Goal: Information Seeking & Learning: Learn about a topic

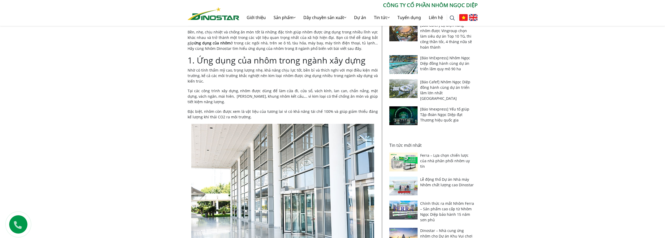
scroll to position [101, 0]
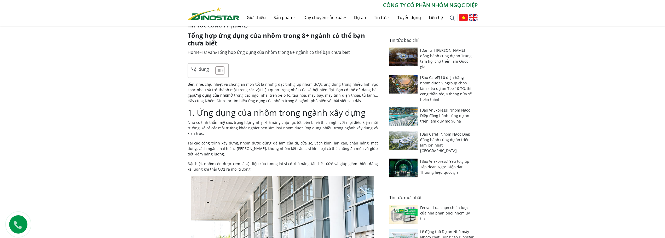
click at [283, 147] on p "Tại các công trình xây dựng, nhôm được dùng để làm cửa đi, cửa sổ, vách kính, l…" at bounding box center [283, 148] width 190 height 16
click at [274, 146] on p "Tại các công trình xây dựng, nhôm được dùng để làm cửa đi, cửa sổ, vách kính, l…" at bounding box center [283, 148] width 190 height 16
drag, startPoint x: 188, startPoint y: 120, endPoint x: 254, endPoint y: 125, distance: 66.5
click at [254, 125] on p "Nhờ có tính thẩm mỹ cao, trọng lượng nhẹ, khả năng chịu lực tốt, bền bỉ và thíc…" at bounding box center [283, 128] width 190 height 16
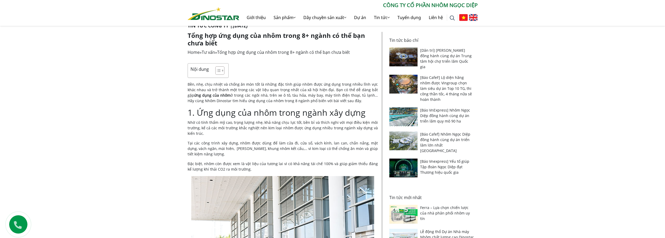
click at [261, 125] on p "Nhờ có tính thẩm mỹ cao, trọng lượng nhẹ, khả năng chịu lực tốt, bền bỉ và thíc…" at bounding box center [283, 128] width 190 height 16
click at [273, 123] on p "Nhờ có tính thẩm mỹ cao, trọng lượng nhẹ, khả năng chịu lực tốt, bền bỉ và thíc…" at bounding box center [283, 128] width 190 height 16
click at [290, 122] on p "Nhờ có tính thẩm mỹ cao, trọng lượng nhẹ, khả năng chịu lực tốt, bền bỉ và thíc…" at bounding box center [283, 128] width 190 height 16
click at [212, 148] on p "Tại các công trình xây dựng, nhôm được dùng để làm cửa đi, cửa sổ, vách kính, l…" at bounding box center [283, 148] width 190 height 16
click at [220, 147] on p "Tại các công trình xây dựng, nhôm được dùng để làm cửa đi, cửa sổ, vách kính, l…" at bounding box center [283, 148] width 190 height 16
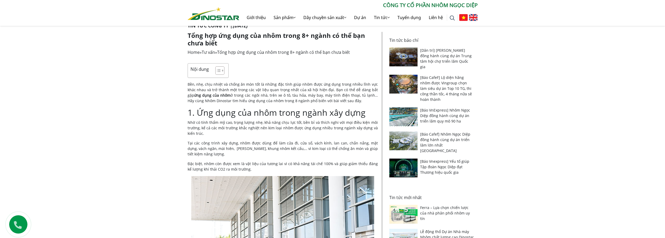
click at [230, 144] on p "Tại các công trình xây dựng, nhôm được dùng để làm cửa đi, cửa sổ, vách kính, l…" at bounding box center [283, 148] width 190 height 16
click at [244, 142] on p "Tại các công trình xây dựng, nhôm được dùng để làm cửa đi, cửa sổ, vách kính, l…" at bounding box center [283, 148] width 190 height 16
click at [255, 141] on p "Tại các công trình xây dựng, nhôm được dùng để làm cửa đi, cửa sổ, vách kính, l…" at bounding box center [283, 148] width 190 height 16
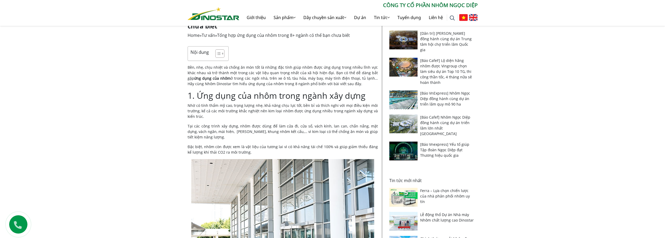
scroll to position [127, 0]
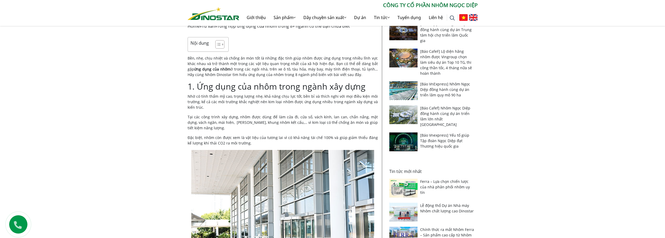
click at [255, 126] on p "Tại các công trình xây dựng, nhôm được dùng để làm cửa đi, cửa sổ, vách kính, l…" at bounding box center [283, 122] width 190 height 16
click at [258, 116] on p "Tại các công trình xây dựng, nhôm được dùng để làm cửa đi, cửa sổ, vách kính, l…" at bounding box center [283, 122] width 190 height 16
click at [239, 119] on p "Tại các công trình xây dựng, nhôm được dùng để làm cửa đi, cửa sổ, vách kính, l…" at bounding box center [283, 122] width 190 height 16
click at [254, 118] on p "Tại các công trình xây dựng, nhôm được dùng để làm cửa đi, cửa sổ, vách kính, l…" at bounding box center [283, 122] width 190 height 16
click at [231, 120] on p "Tại các công trình xây dựng, nhôm được dùng để làm cửa đi, cửa sổ, vách kính, l…" at bounding box center [283, 122] width 190 height 16
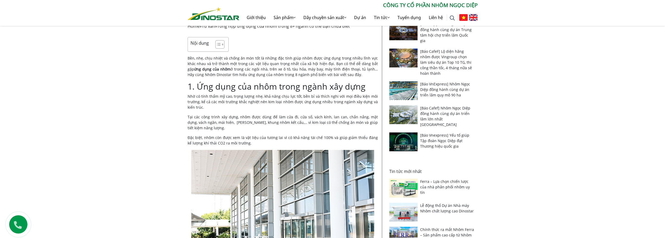
click at [251, 116] on p "Tại các công trình xây dựng, nhôm được dùng để làm cửa đi, cửa sổ, vách kính, l…" at bounding box center [283, 122] width 190 height 16
click at [268, 116] on p "Tại các công trình xây dựng, nhôm được dùng để làm cửa đi, cửa sổ, vách kính, l…" at bounding box center [283, 122] width 190 height 16
click at [311, 137] on p "Đặc biệt, nhôm còn được xem là vật liệu của tương lai vì có khả năng tái chế 10…" at bounding box center [283, 140] width 190 height 11
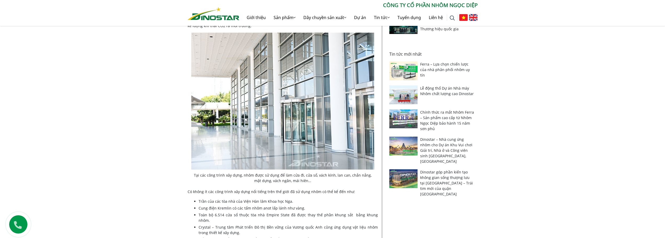
scroll to position [284, 0]
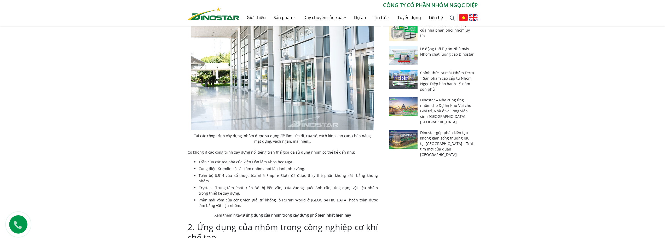
click at [203, 170] on li "Cung điện Kremlin có các tấm nhôm anot lấp lánh như vàng." at bounding box center [288, 168] width 179 height 5
click at [225, 160] on li "Trần của các tòa nhà của Viện Hàn lâm Khoa học Nga." at bounding box center [288, 161] width 179 height 5
click at [215, 168] on li "Cung điện Kremlin có các tấm nhôm anot lấp lánh như vàng." at bounding box center [288, 168] width 179 height 5
drag, startPoint x: 221, startPoint y: 163, endPoint x: 262, endPoint y: 163, distance: 40.8
click at [262, 163] on li "Trần của các tòa nhà của Viện Hàn lâm Khoa học Nga." at bounding box center [288, 161] width 179 height 5
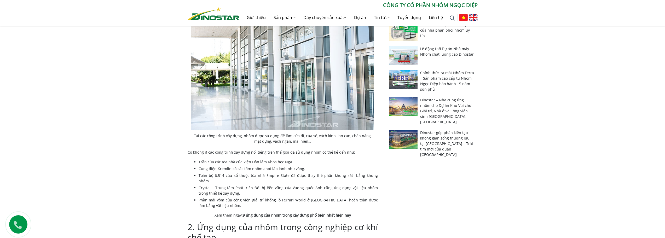
click at [260, 166] on li "Cung điện Kremlin có các tấm nhôm anot lấp lánh như vàng." at bounding box center [288, 168] width 179 height 5
click at [256, 171] on li "Cung điện Kremlin có các tấm nhôm anot lấp lánh như vàng." at bounding box center [288, 168] width 179 height 5
click at [282, 175] on li "Toàn bộ 6.514 cửa sổ thuộc tòa nhà Empire State đã được thay thế phần khung sắt…" at bounding box center [288, 178] width 179 height 11
drag, startPoint x: 276, startPoint y: 184, endPoint x: 261, endPoint y: 188, distance: 15.2
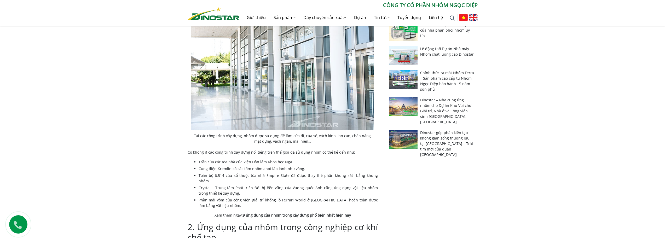
click at [274, 185] on li "Crystal – Trung tâm Phát triển Đô thị Bền vững của Vương quốc Anh cũng ứng dụng…" at bounding box center [288, 190] width 179 height 11
click at [261, 188] on li "Crystal – Trung tâm Phát triển Đô thị Bền vững của Vương quốc Anh cũng ứng dụng…" at bounding box center [288, 190] width 179 height 11
click at [262, 197] on li "Phần mái vòm của công viên giải trí khổng lồ Ferrari World ở [GEOGRAPHIC_DATA] …" at bounding box center [288, 202] width 179 height 11
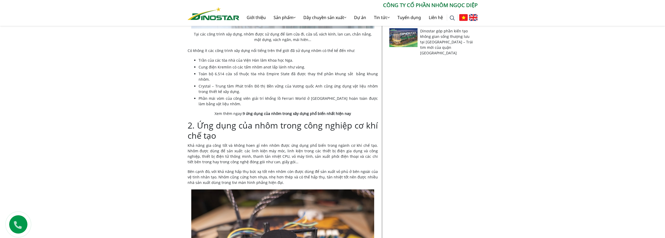
scroll to position [388, 0]
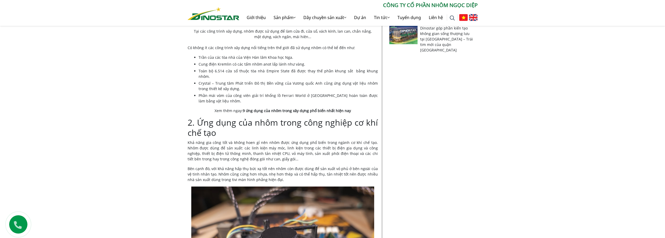
click at [291, 166] on p "Bên cạnh đó, với khả năng hấp thụ bức xạ tốt nên nhôm còn được dùng để sản xuất…" at bounding box center [283, 174] width 190 height 16
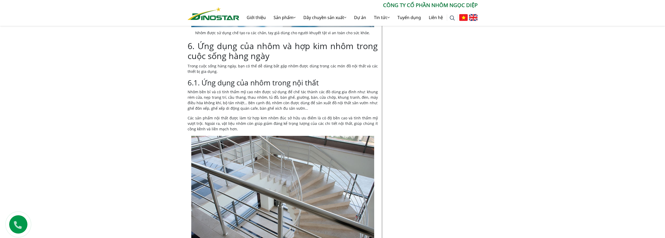
scroll to position [1643, 0]
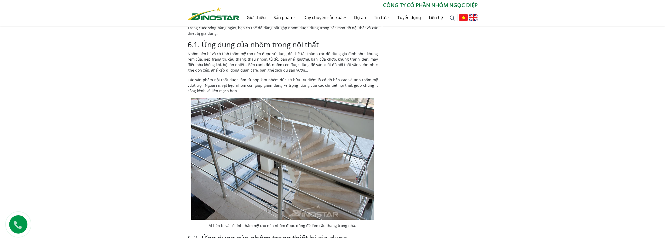
click at [206, 51] on p "Nhôm bền bỉ và có tính thẩm mỹ cao nên được sử dụng để chế tác thành các đồ dùn…" at bounding box center [283, 62] width 190 height 22
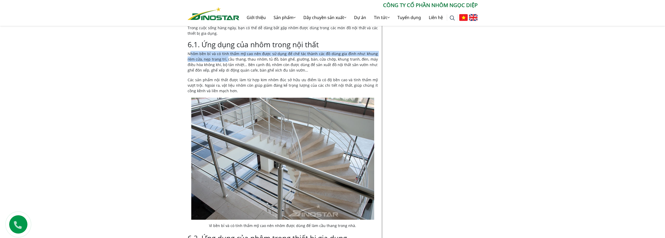
drag, startPoint x: 191, startPoint y: 48, endPoint x: 220, endPoint y: 52, distance: 29.3
click at [220, 52] on p "Nhôm bền bỉ và có tính thẩm mỹ cao nên được sử dụng để chế tác thành các đồ dùn…" at bounding box center [283, 62] width 190 height 22
click at [224, 51] on p "Nhôm bền bỉ và có tính thẩm mỹ cao nên được sử dụng để chế tác thành các đồ dùn…" at bounding box center [283, 62] width 190 height 22
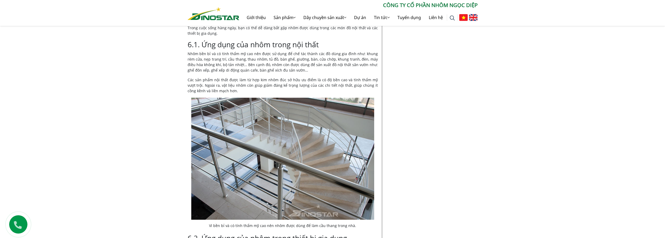
click at [259, 52] on p "Nhôm bền bỉ và có tính thẩm mỹ cao nên được sử dụng để chế tác thành các đồ dùn…" at bounding box center [283, 62] width 190 height 22
click at [247, 51] on p "Nhôm bền bỉ và có tính thẩm mỹ cao nên được sử dụng để chế tác thành các đồ dùn…" at bounding box center [283, 62] width 190 height 22
drag, startPoint x: 252, startPoint y: 56, endPoint x: 270, endPoint y: 55, distance: 17.8
click at [253, 56] on p "Nhôm bền bỉ và có tính thẩm mỹ cao nên được sử dụng để chế tác thành các đồ dùn…" at bounding box center [283, 62] width 190 height 22
click at [270, 55] on p "Nhôm bền bỉ và có tính thẩm mỹ cao nên được sử dụng để chế tác thành các đồ dùn…" at bounding box center [283, 62] width 190 height 22
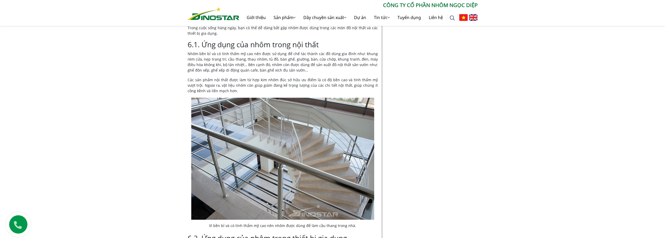
click at [230, 58] on p "Nhôm bền bỉ và có tính thẩm mỹ cao nên được sử dụng để chế tác thành các đồ dùn…" at bounding box center [283, 62] width 190 height 22
click at [237, 55] on p "Nhôm bền bỉ và có tính thẩm mỹ cao nên được sử dụng để chế tác thành các đồ dùn…" at bounding box center [283, 62] width 190 height 22
click at [214, 55] on p "Nhôm bền bỉ và có tính thẩm mỹ cao nên được sử dụng để chế tác thành các đồ dùn…" at bounding box center [283, 62] width 190 height 22
click at [245, 55] on p "Nhôm bền bỉ và có tính thẩm mỹ cao nên được sử dụng để chế tác thành các đồ dùn…" at bounding box center [283, 62] width 190 height 22
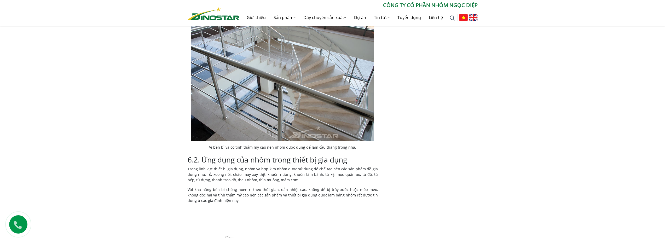
scroll to position [1800, 0]
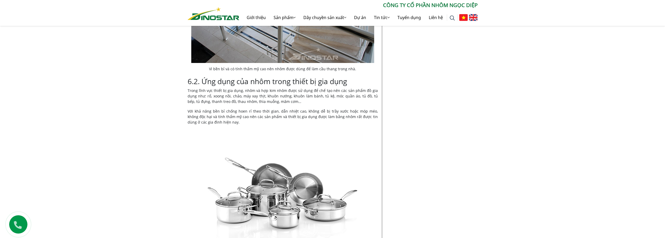
click at [251, 94] on p "Trong lĩnh vực thiết bị gia dụng, nhôm và hợp kim nhôm được sử dụng để chế tạo …" at bounding box center [283, 96] width 190 height 16
click at [257, 91] on p "Trong lĩnh vực thiết bị gia dụng, nhôm và hợp kim nhôm được sử dụng để chế tạo …" at bounding box center [283, 96] width 190 height 16
click at [264, 89] on p "Trong lĩnh vực thiết bị gia dụng, nhôm và hợp kim nhôm được sử dụng để chế tạo …" at bounding box center [283, 96] width 190 height 16
click at [268, 95] on p "Trong lĩnh vực thiết bị gia dụng, nhôm và hợp kim nhôm được sử dụng để chế tạo …" at bounding box center [283, 96] width 190 height 16
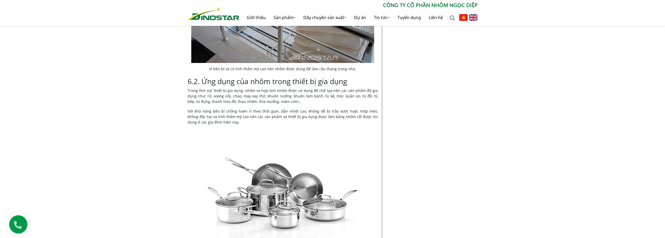
click at [312, 97] on p "Trong lĩnh vực thiết bị gia dụng, nhôm và hợp kim nhôm được sử dụng để chế tạo …" at bounding box center [283, 96] width 190 height 16
click at [323, 91] on p "Trong lĩnh vực thiết bị gia dụng, nhôm và hợp kim nhôm được sử dụng để chế tạo …" at bounding box center [283, 96] width 190 height 16
click at [328, 88] on p "Trong lĩnh vực thiết bị gia dụng, nhôm và hợp kim nhôm được sử dụng để chế tạo …" at bounding box center [283, 96] width 190 height 16
drag, startPoint x: 326, startPoint y: 94, endPoint x: 322, endPoint y: 100, distance: 7.1
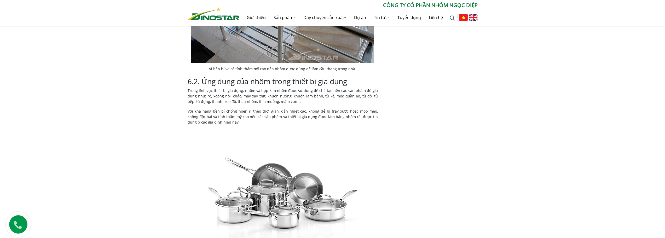
click at [325, 95] on p "Trong lĩnh vực thiết bị gia dụng, nhôm và hợp kim nhôm được sử dụng để chế tạo …" at bounding box center [283, 96] width 190 height 16
click at [279, 108] on p "Với khả năng bền bỉ chống hoen rỉ theo thời gian, dẫn nhiệt cao, không dễ bị tr…" at bounding box center [283, 116] width 190 height 16
click at [248, 109] on p "Với khả năng bền bỉ chống hoen rỉ theo thời gian, dẫn nhiệt cao, không dễ bị tr…" at bounding box center [283, 116] width 190 height 16
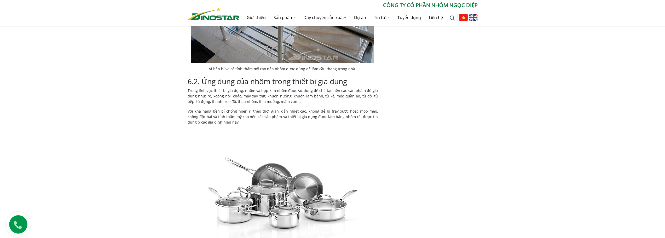
click at [258, 98] on p "Trong lĩnh vực thiết bị gia dụng, nhôm và hợp kim nhôm được sử dụng để chế tạo …" at bounding box center [283, 96] width 190 height 16
click at [262, 92] on p "Trong lĩnh vực thiết bị gia dụng, nhôm và hợp kim nhôm được sử dụng để chế tạo …" at bounding box center [283, 96] width 190 height 16
click at [232, 110] on p "Với khả năng bền bỉ chống hoen rỉ theo thời gian, dẫn nhiệt cao, không dễ bị tr…" at bounding box center [283, 116] width 190 height 16
click at [277, 109] on p "Với khả năng bền bỉ chống hoen rỉ theo thời gian, dẫn nhiệt cao, không dễ bị tr…" at bounding box center [283, 116] width 190 height 16
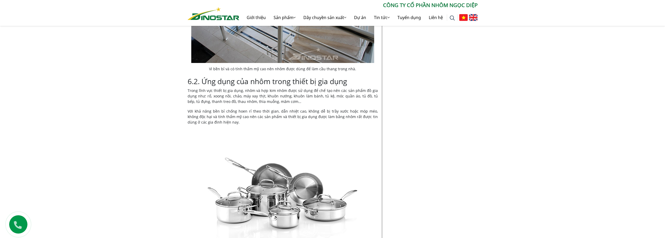
drag, startPoint x: 282, startPoint y: 109, endPoint x: 300, endPoint y: 106, distance: 18.2
click at [283, 109] on p "Với khả năng bền bỉ chống hoen rỉ theo thời gian, dẫn nhiệt cao, không dễ bị tr…" at bounding box center [283, 116] width 190 height 16
click at [300, 108] on p "Với khả năng bền bỉ chống hoen rỉ theo thời gian, dẫn nhiệt cao, không dễ bị tr…" at bounding box center [283, 116] width 190 height 16
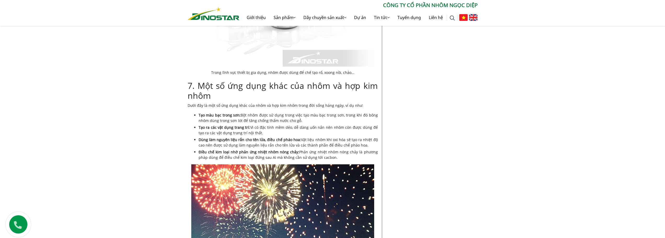
scroll to position [2009, 0]
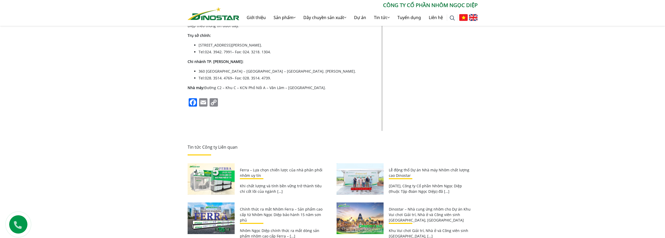
scroll to position [2375, 0]
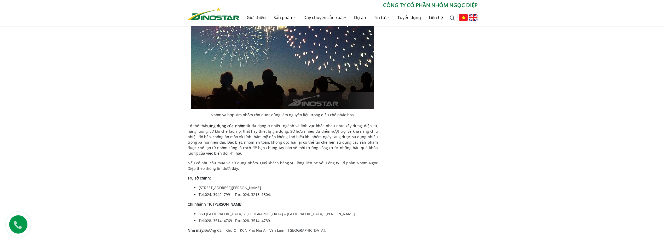
scroll to position [2192, 0]
